Goal: Task Accomplishment & Management: Complete application form

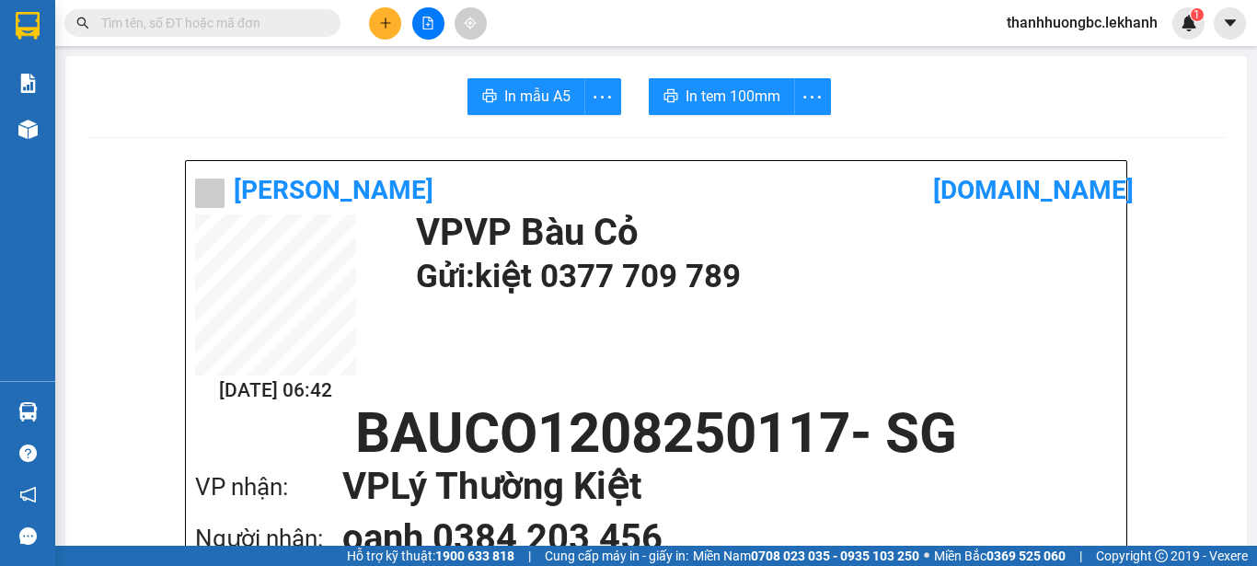
click at [386, 19] on icon "plus" at bounding box center [385, 22] width 1 height 10
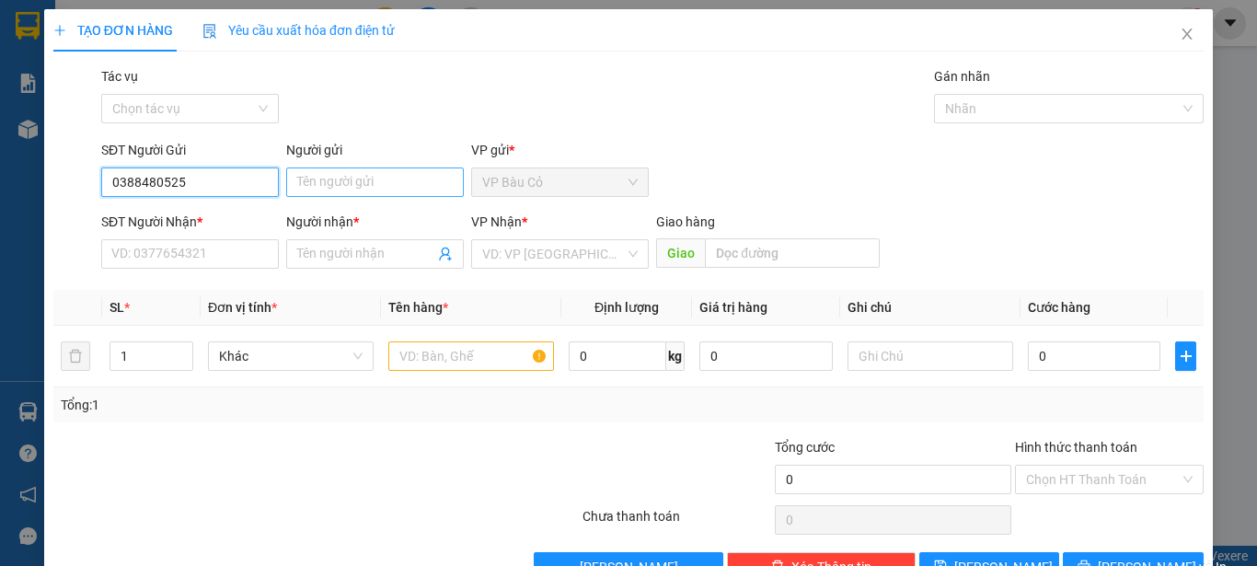
type input "0388480525"
click at [359, 187] on input "Người gửi" at bounding box center [375, 182] width 178 height 29
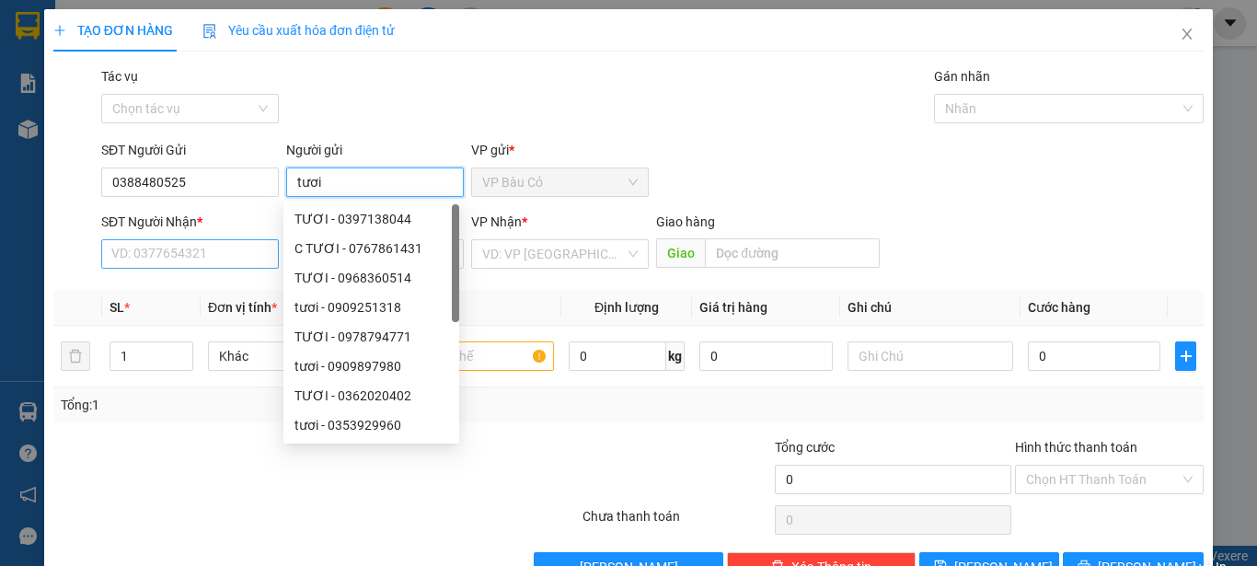
type input "tươi"
click at [213, 253] on input "SĐT Người Nhận *" at bounding box center [190, 253] width 178 height 29
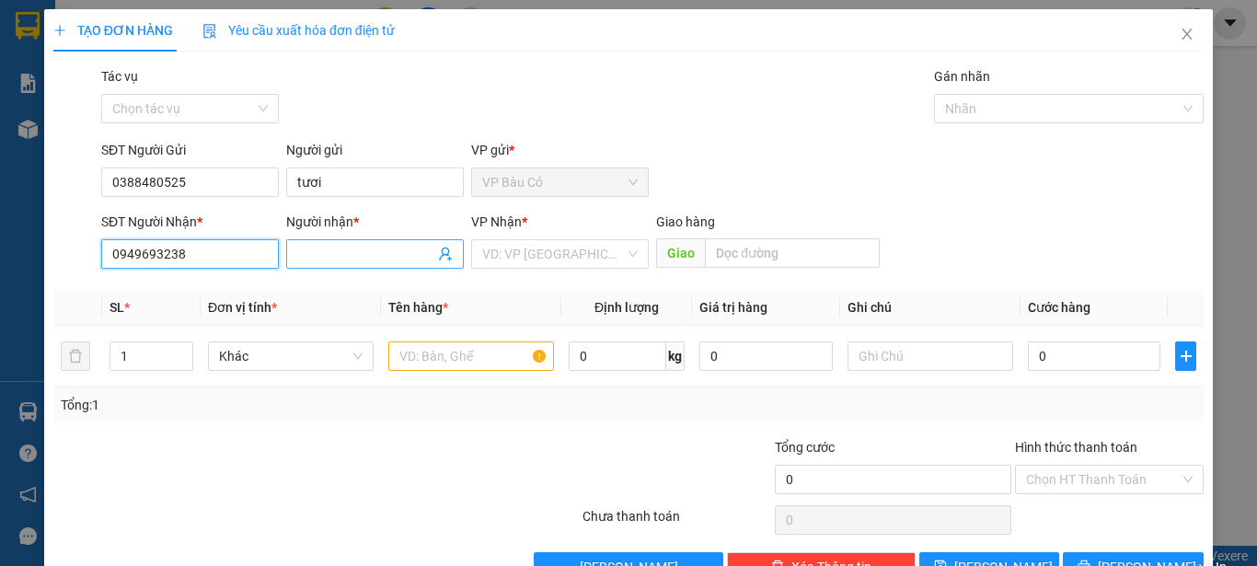
type input "0949693238"
click at [381, 251] on input "Người nhận *" at bounding box center [365, 254] width 137 height 20
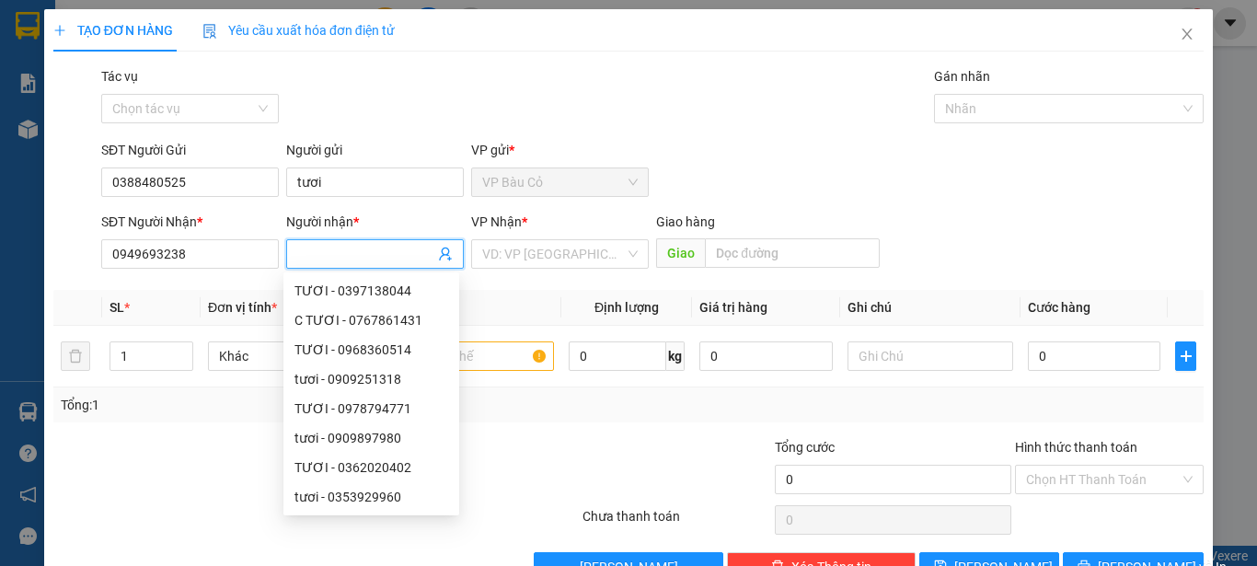
type input "d"
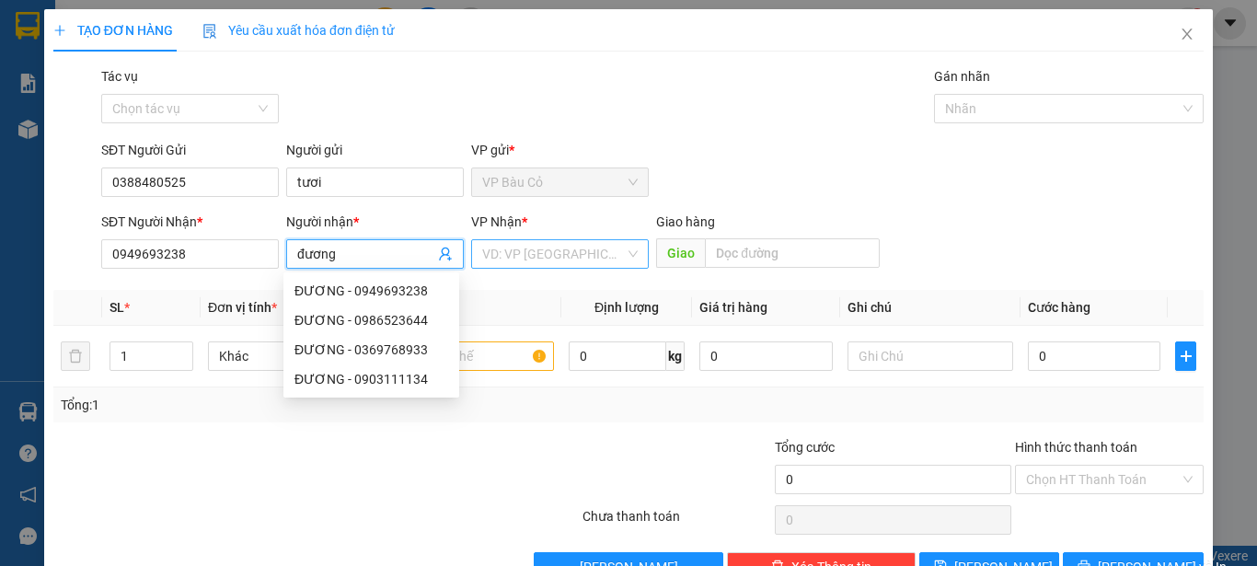
type input "đương"
click at [617, 253] on input "search" at bounding box center [553, 254] width 143 height 28
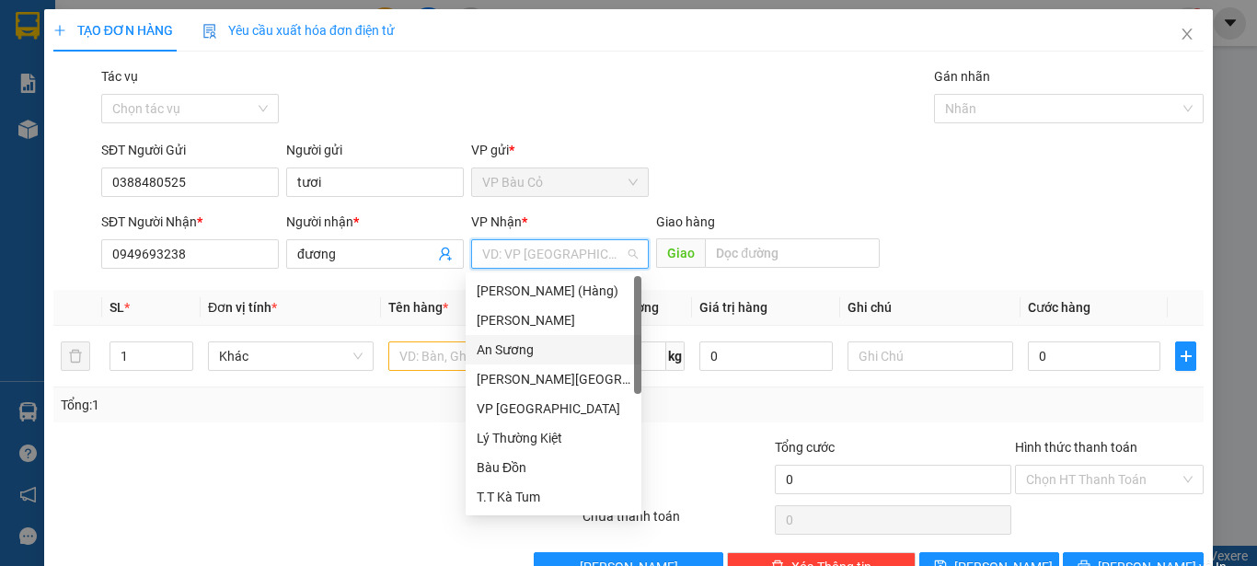
click at [527, 348] on div "An Sương" at bounding box center [554, 350] width 154 height 20
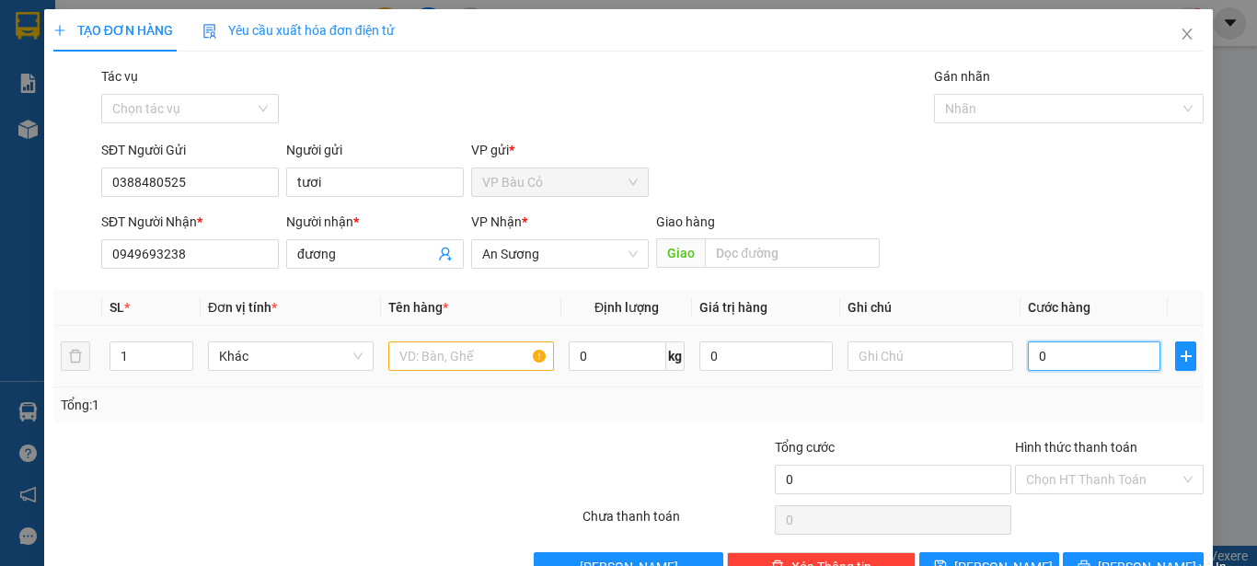
click at [1101, 363] on input "0" at bounding box center [1094, 356] width 133 height 29
type input "3"
type input "30"
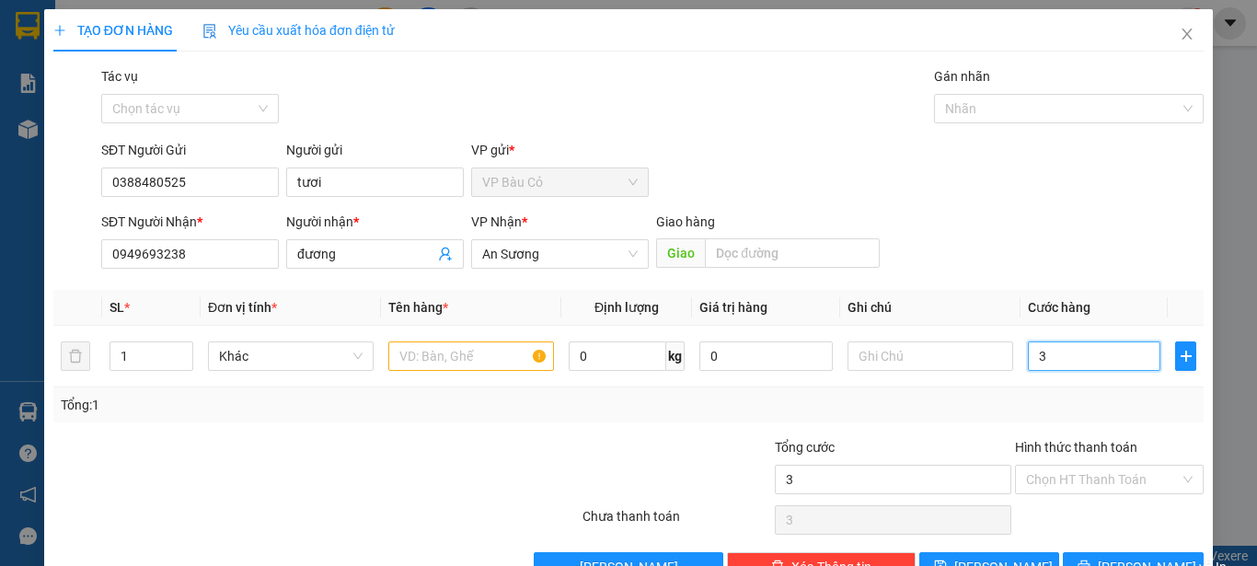
type input "30"
type input "300"
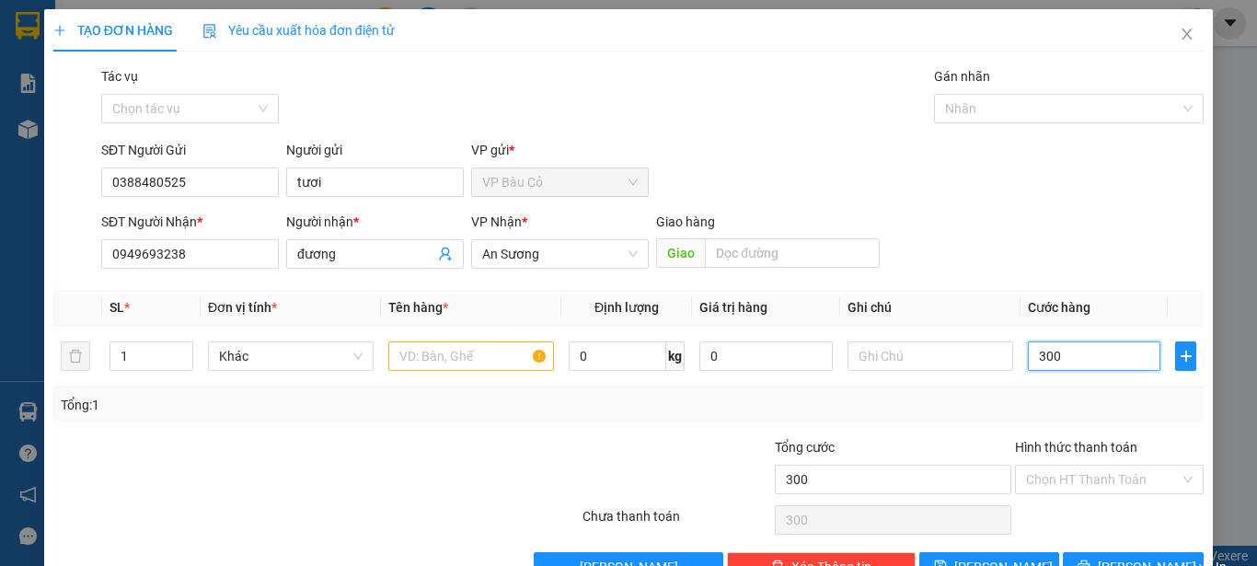
type input "3.000"
type input "30.000"
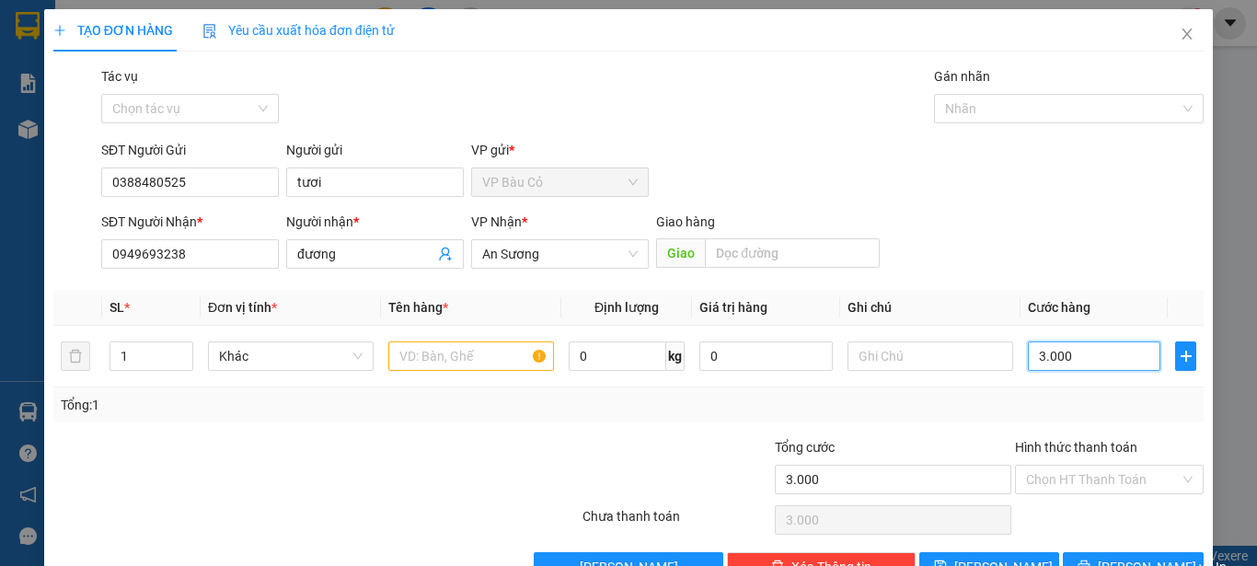
type input "30.000"
click at [1073, 475] on input "Hình thức thanh toán" at bounding box center [1103, 480] width 154 height 28
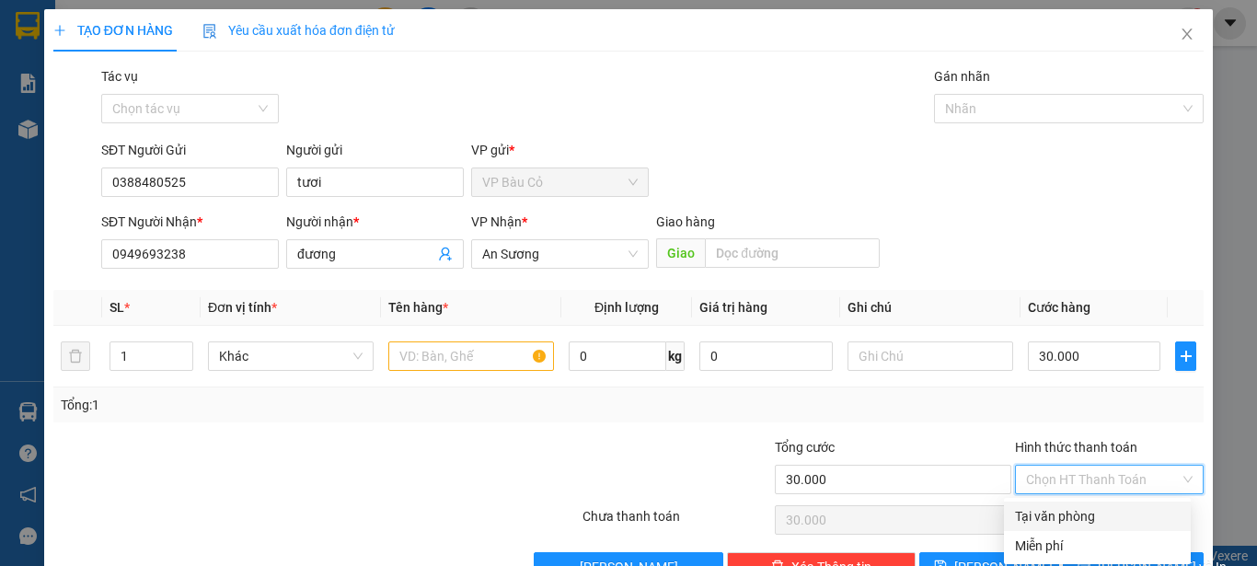
click at [1063, 510] on div "Tại văn phòng" at bounding box center [1097, 516] width 165 height 20
type input "0"
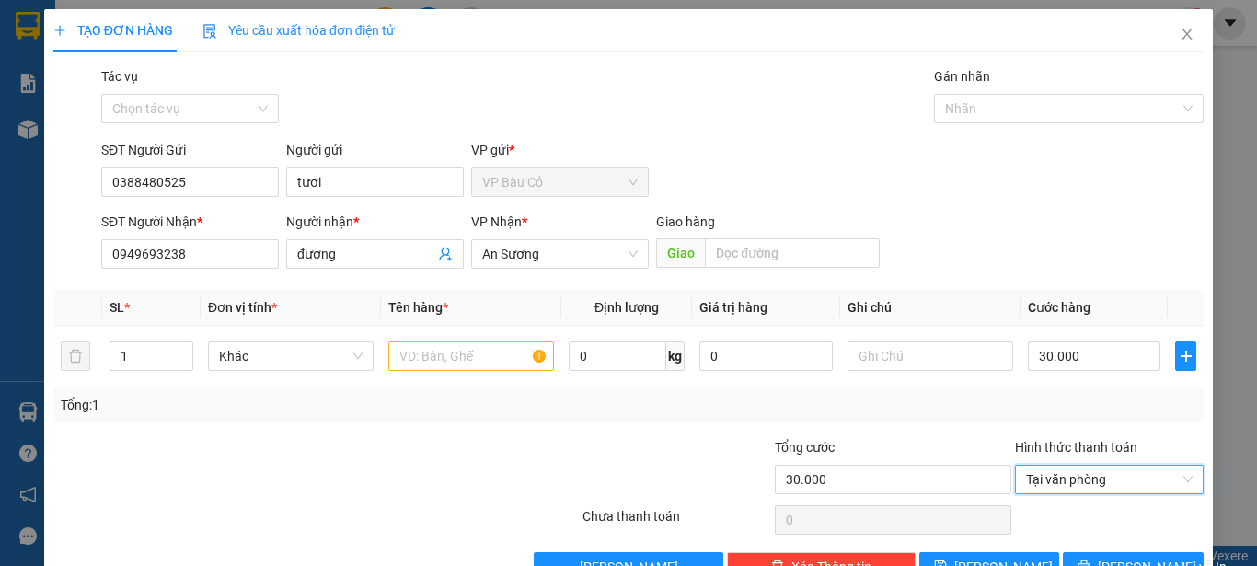
scroll to position [52, 0]
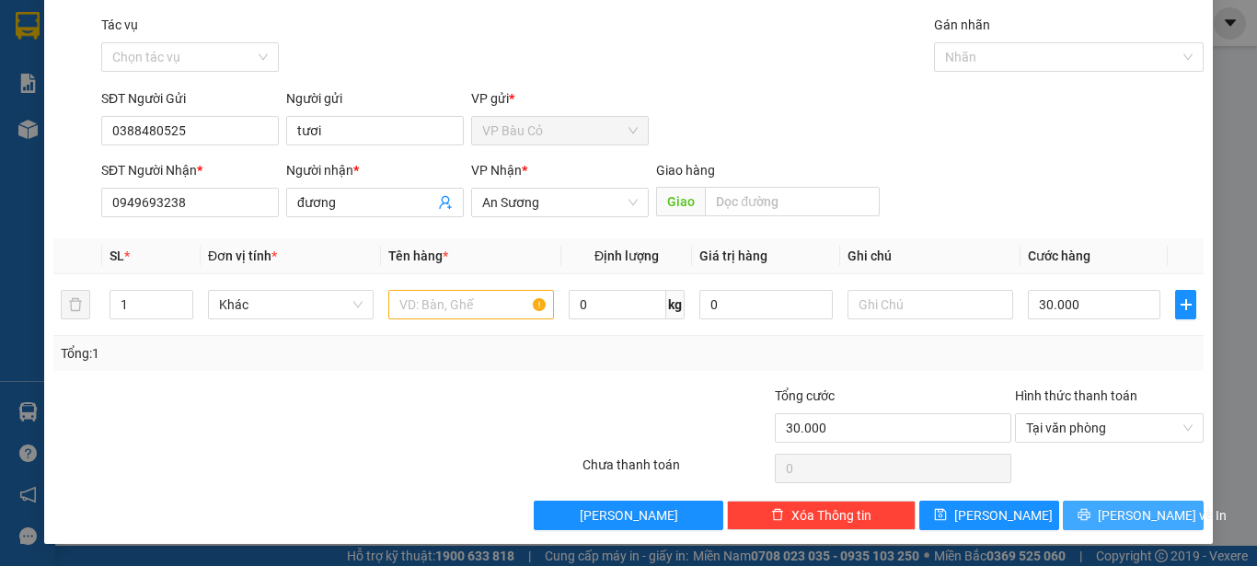
click at [1127, 512] on span "[PERSON_NAME] và In" at bounding box center [1162, 515] width 129 height 20
click at [467, 305] on input "text" at bounding box center [471, 304] width 166 height 29
type input "1ho sơ"
click at [1154, 515] on span "[PERSON_NAME] và In" at bounding box center [1162, 515] width 129 height 20
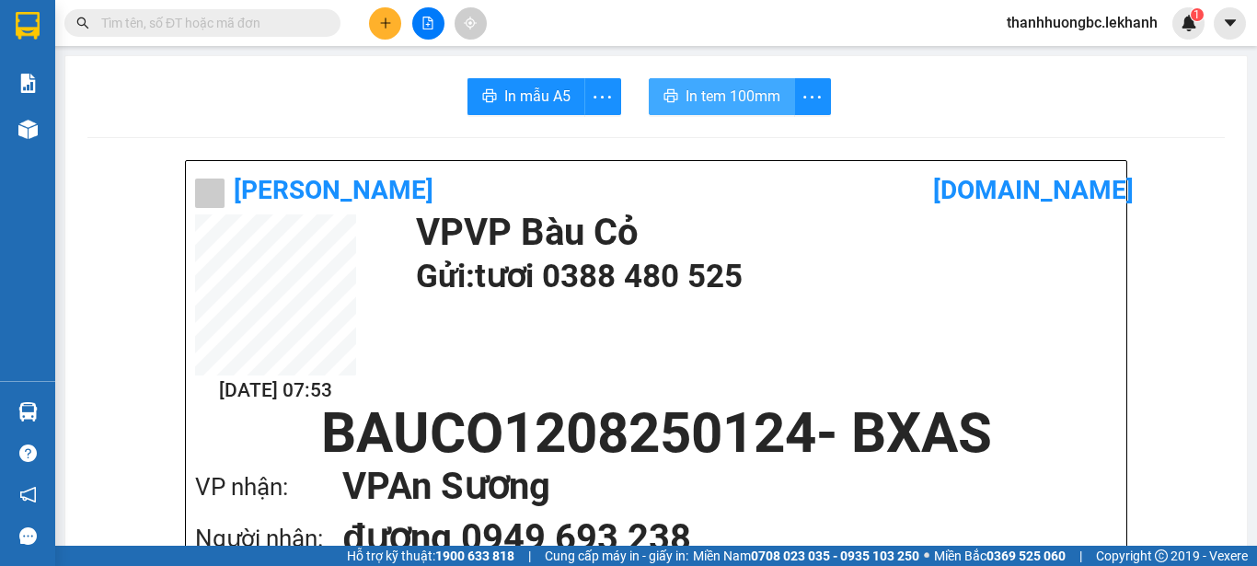
click at [725, 95] on span "In tem 100mm" at bounding box center [733, 96] width 95 height 23
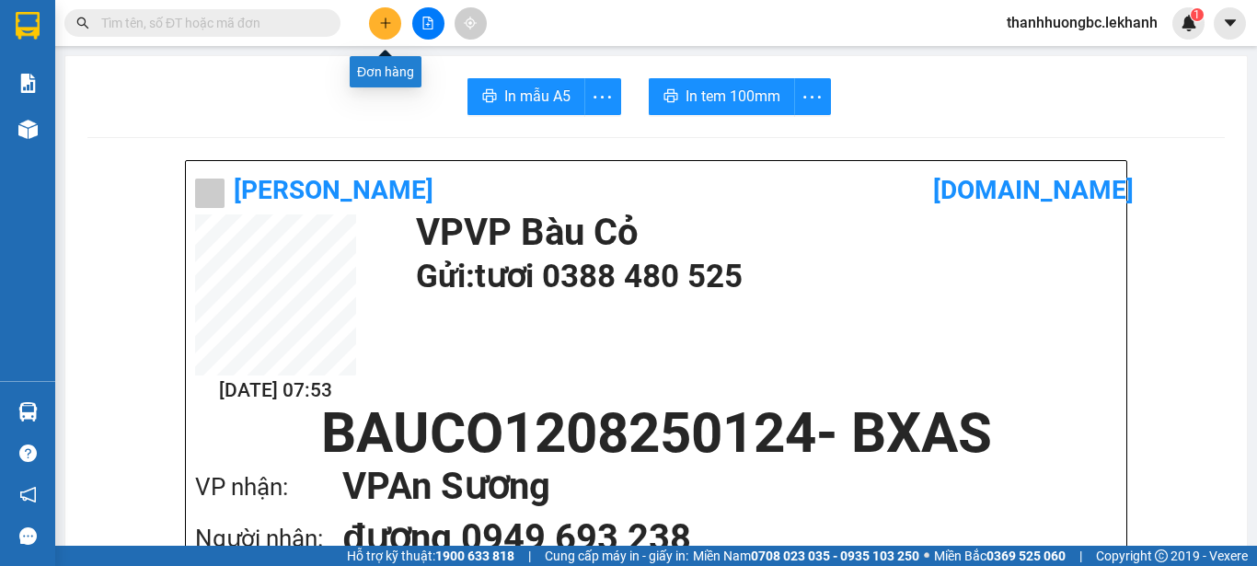
click at [396, 19] on button at bounding box center [385, 23] width 32 height 32
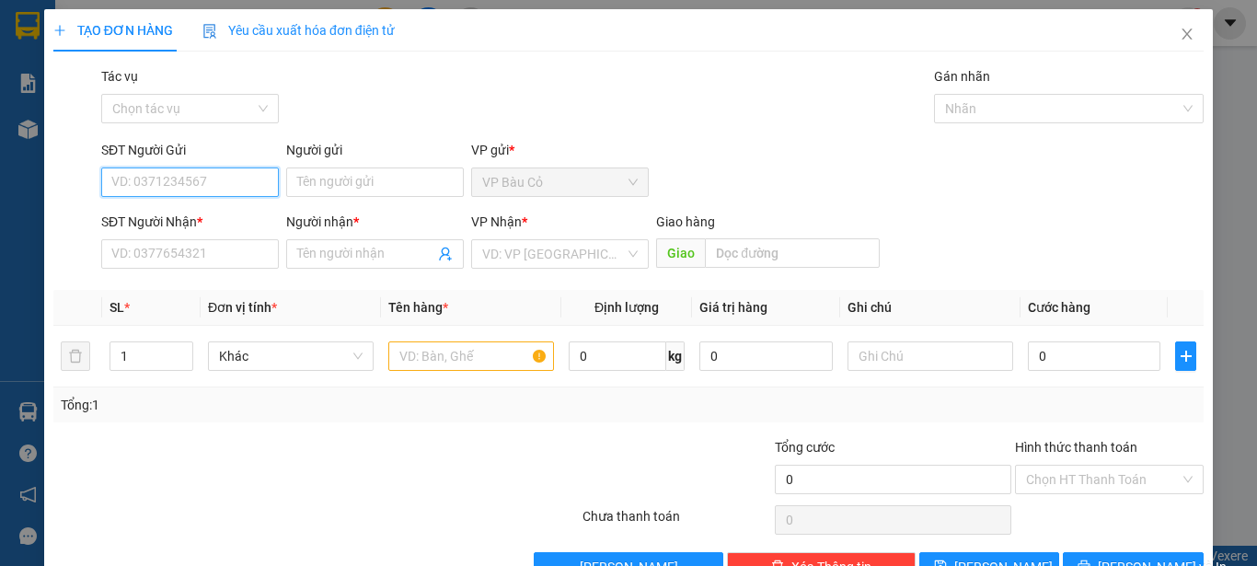
click at [258, 177] on input "SĐT Người Gửi" at bounding box center [190, 182] width 178 height 29
click at [250, 211] on div "0965251343 - trí" at bounding box center [188, 219] width 154 height 20
type input "0965251343"
type input "trí"
type input "0976171714"
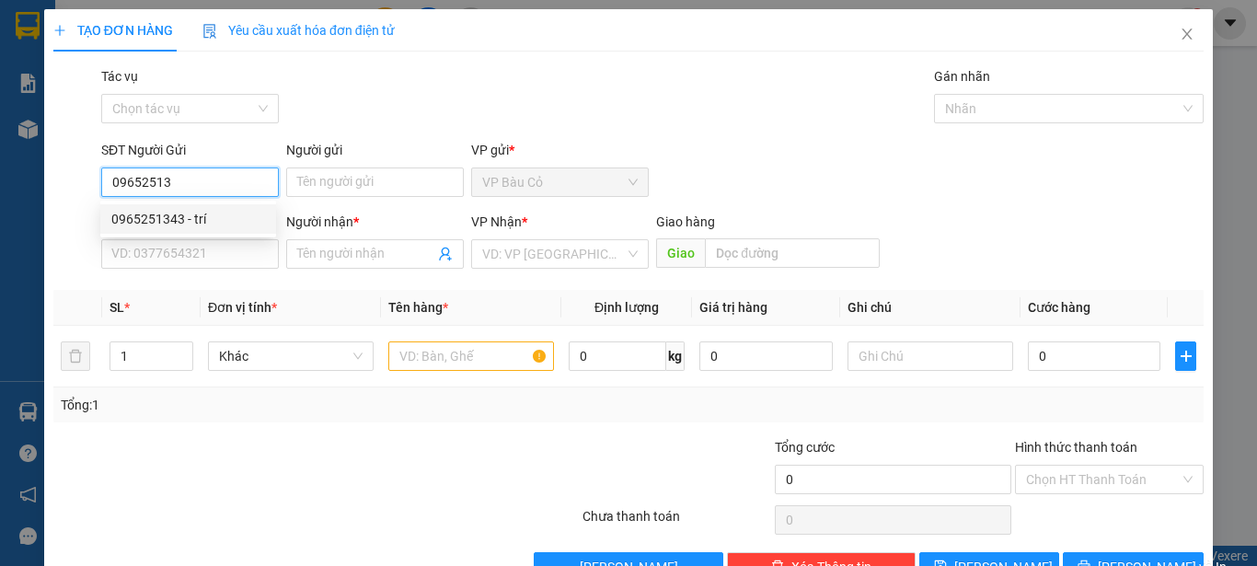
type input "BÉ BẦU"
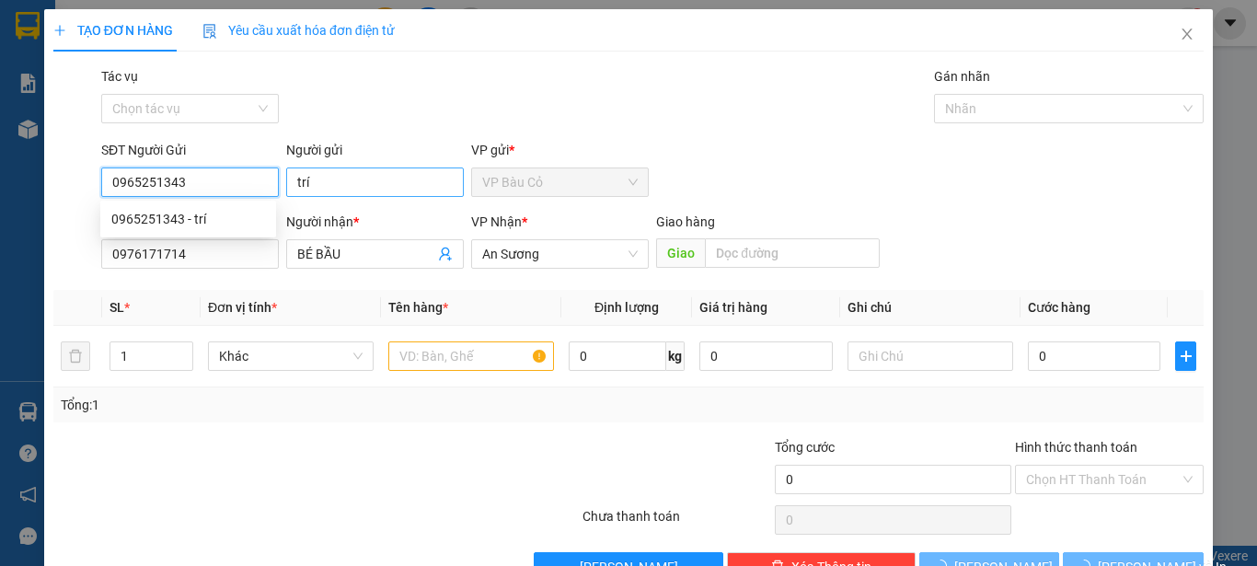
type input "60.000"
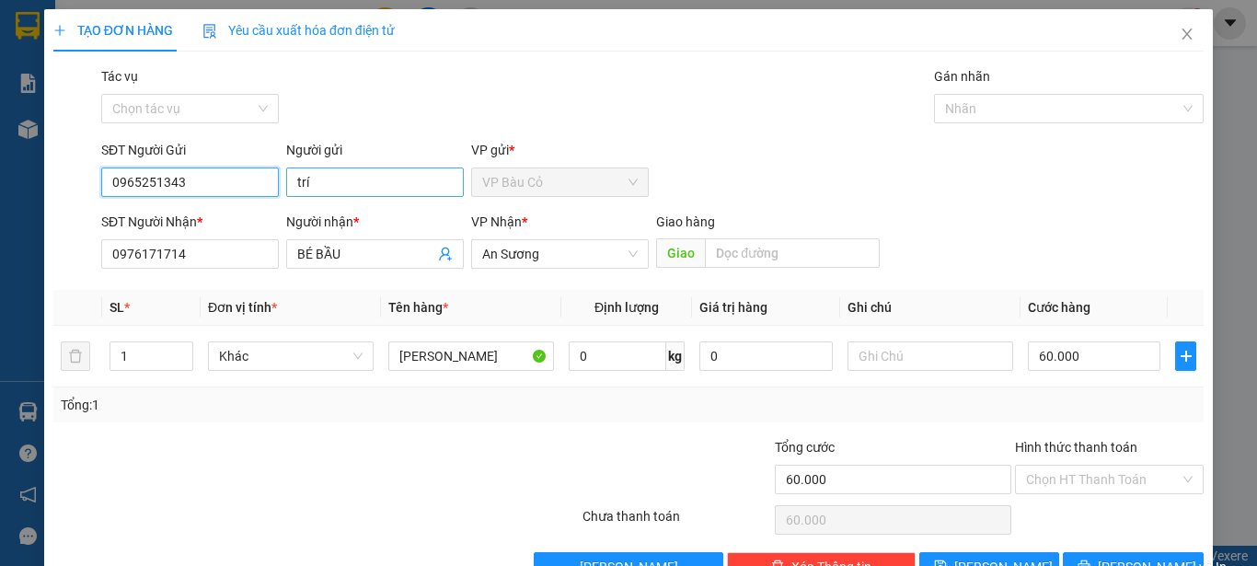
type input "0965251343"
click at [290, 173] on input "trí" at bounding box center [375, 182] width 178 height 29
type input "chú trí"
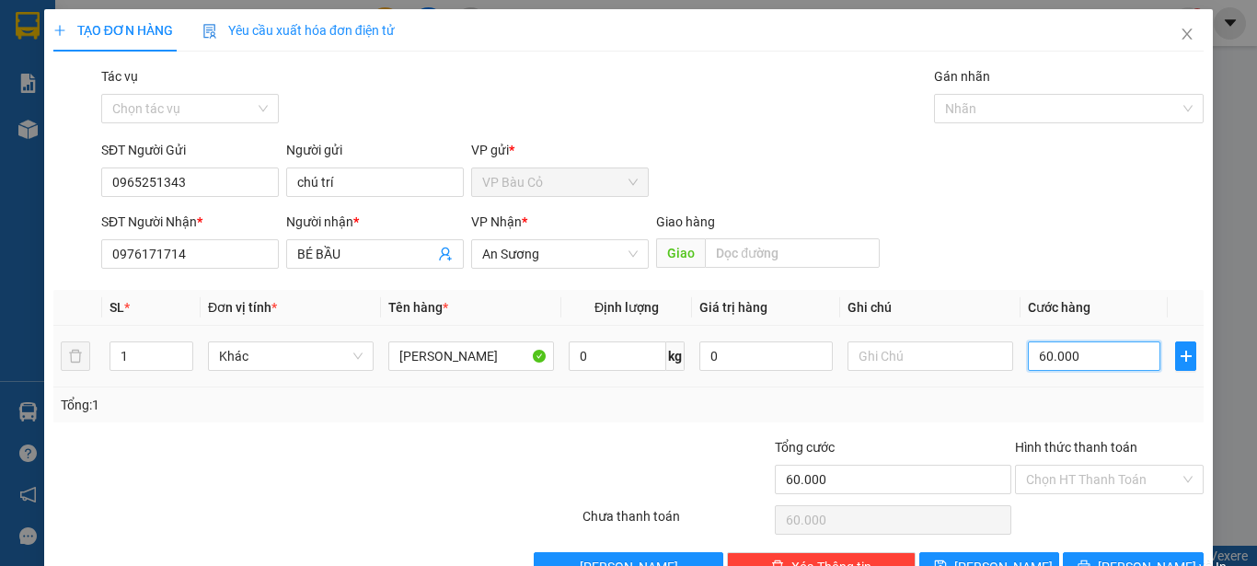
click at [1040, 342] on input "60.000" at bounding box center [1094, 356] width 133 height 29
type input "4"
type input "40"
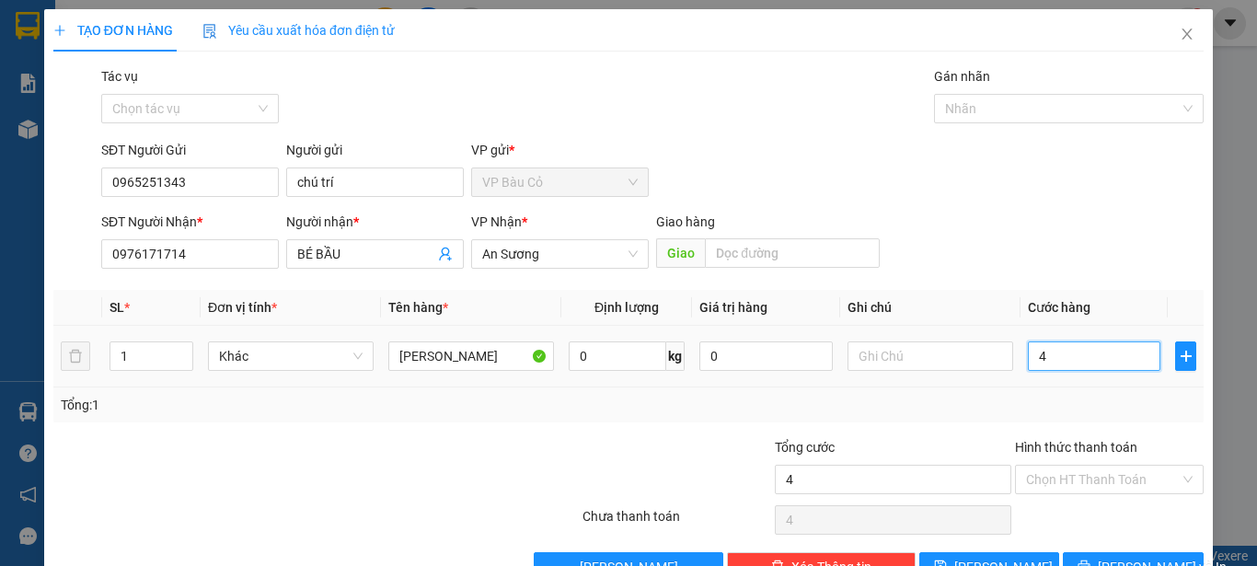
type input "40"
type input "40.000"
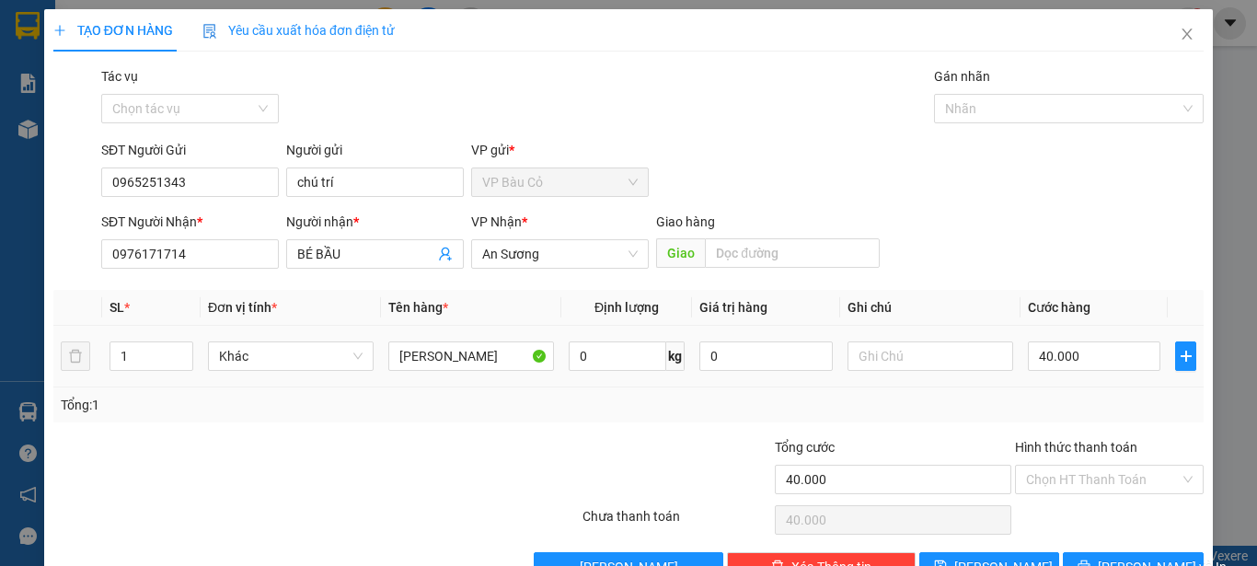
click at [468, 336] on td "[PERSON_NAME]" at bounding box center [471, 357] width 180 height 62
drag, startPoint x: 468, startPoint y: 336, endPoint x: 473, endPoint y: 353, distance: 18.3
click at [469, 339] on td "[PERSON_NAME]" at bounding box center [471, 357] width 180 height 62
click at [473, 353] on input "[PERSON_NAME]" at bounding box center [471, 356] width 166 height 29
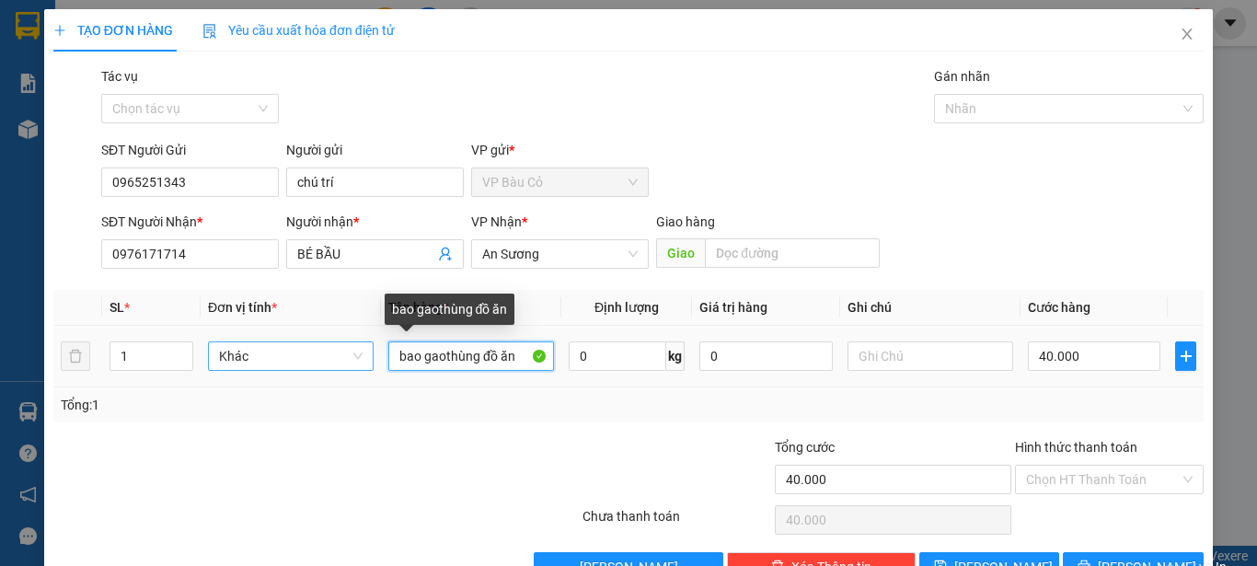
drag, startPoint x: 441, startPoint y: 353, endPoint x: 340, endPoint y: 358, distance: 101.4
click at [340, 358] on tr "1 Khác bao gaothùng đồ ăn 0 kg 0 40.000" at bounding box center [628, 357] width 1151 height 62
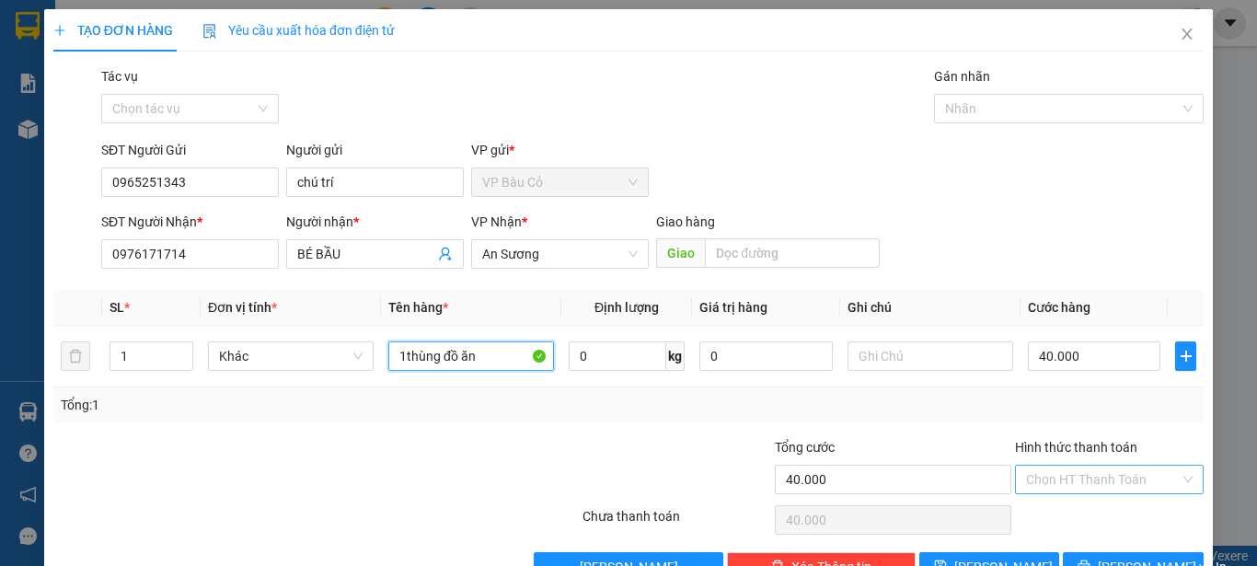
type input "1thùng đồ ăn"
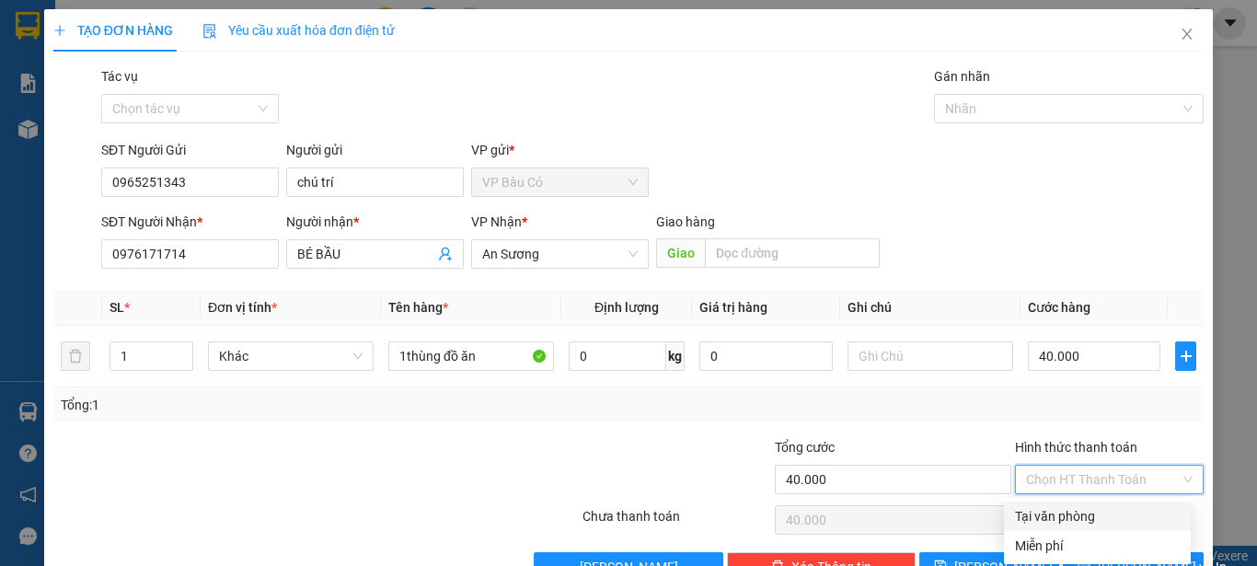
click at [1059, 472] on input "Hình thức thanh toán" at bounding box center [1103, 480] width 154 height 28
click at [1048, 516] on div "Tại văn phòng" at bounding box center [1097, 516] width 165 height 20
type input "0"
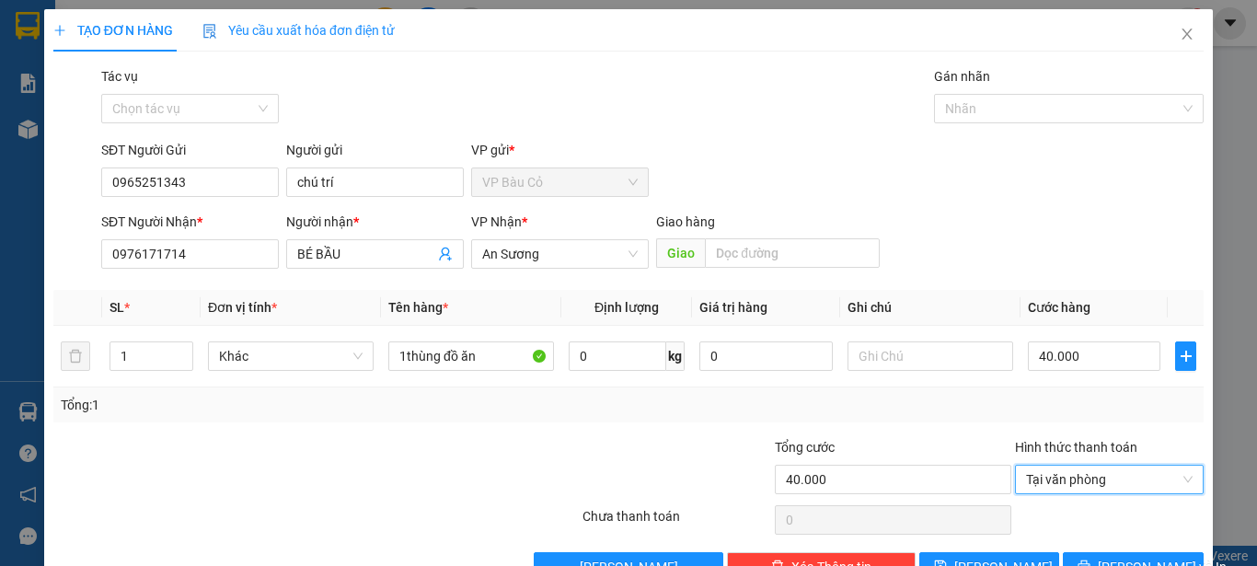
scroll to position [52, 0]
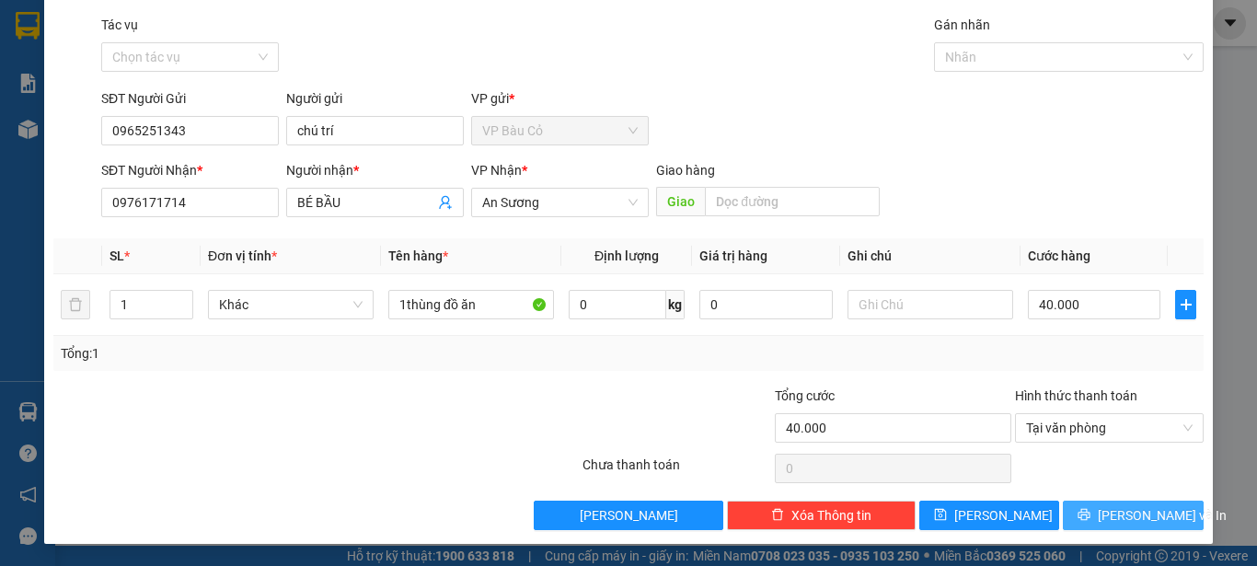
click at [1122, 522] on span "[PERSON_NAME] và In" at bounding box center [1162, 515] width 129 height 20
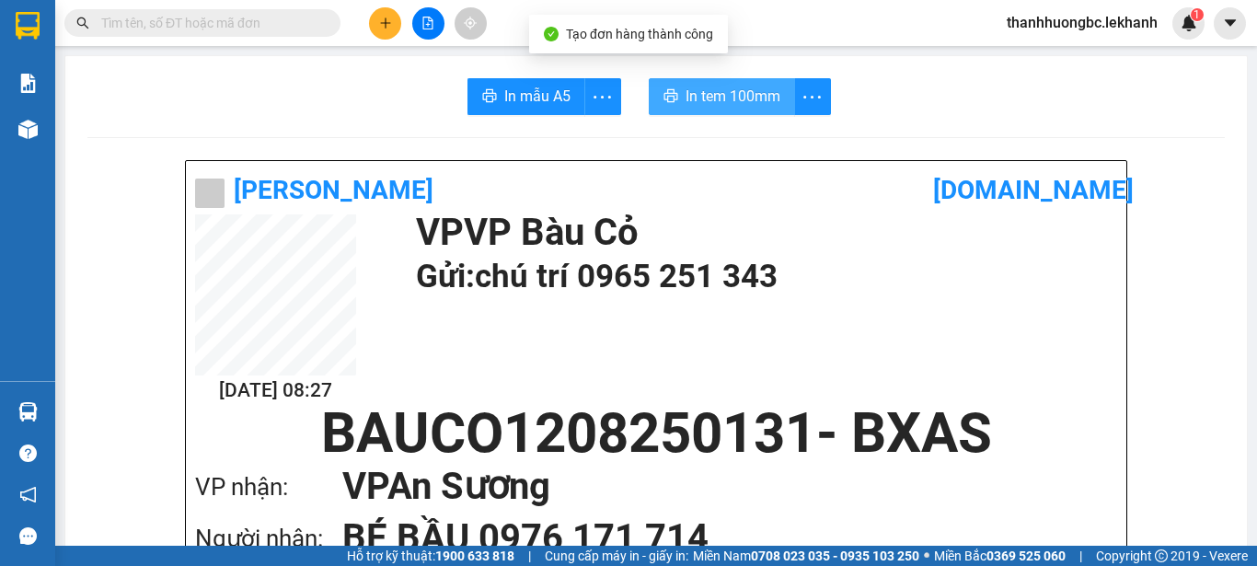
click at [722, 93] on span "In tem 100mm" at bounding box center [733, 96] width 95 height 23
